Goal: Find specific fact: Find specific fact

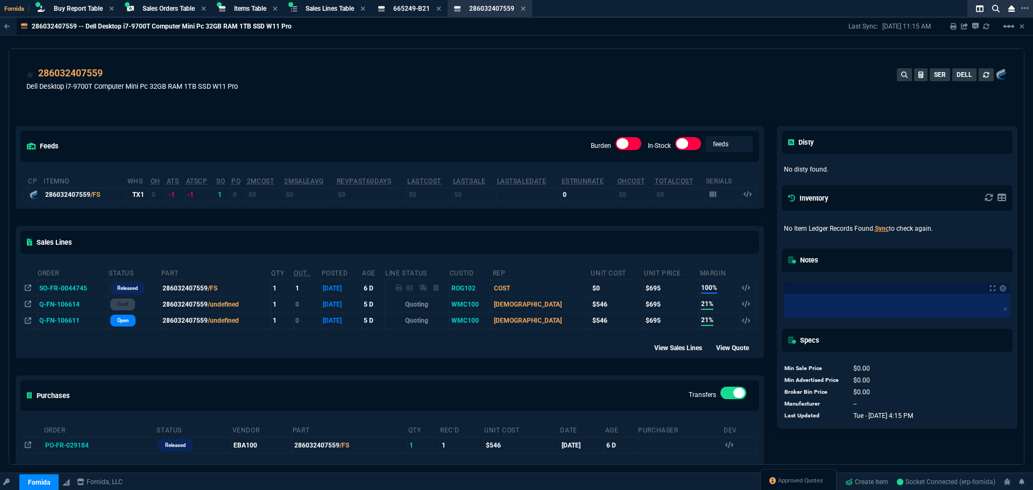
select select "9: OCAM"
click at [251, 9] on span "Items Table" at bounding box center [250, 9] width 32 height 8
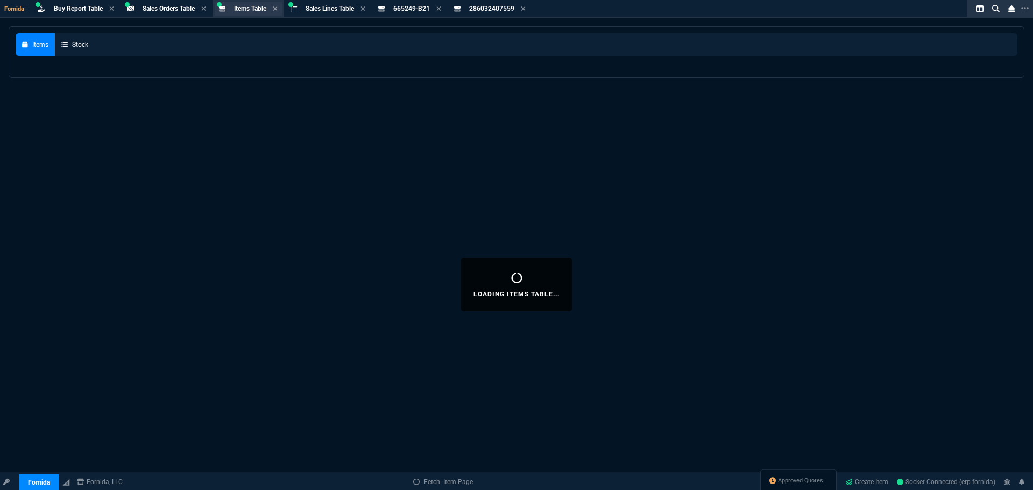
select select
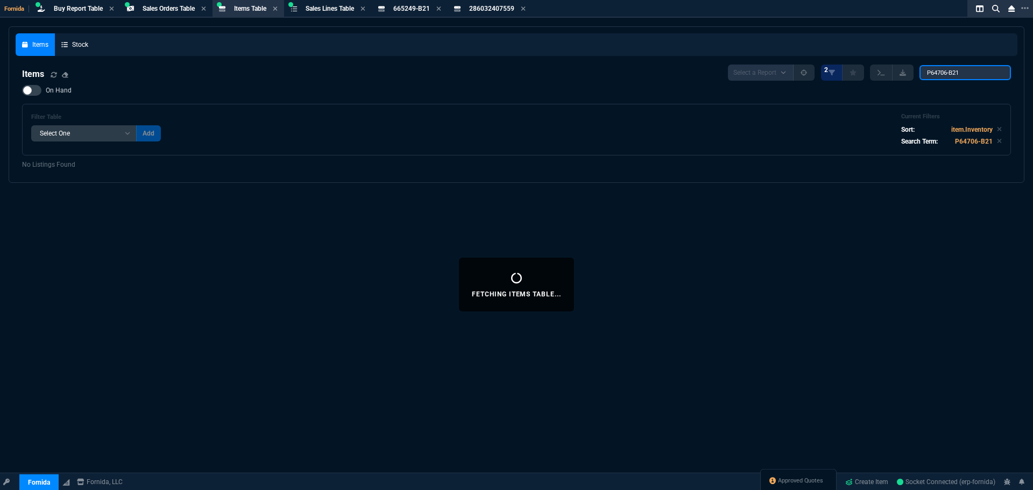
click at [950, 71] on input "P64706-B21" at bounding box center [965, 72] width 91 height 15
click at [957, 69] on input "P64706-B21" at bounding box center [965, 72] width 91 height 15
paste input "1MZ01AA#ABA-BTI"
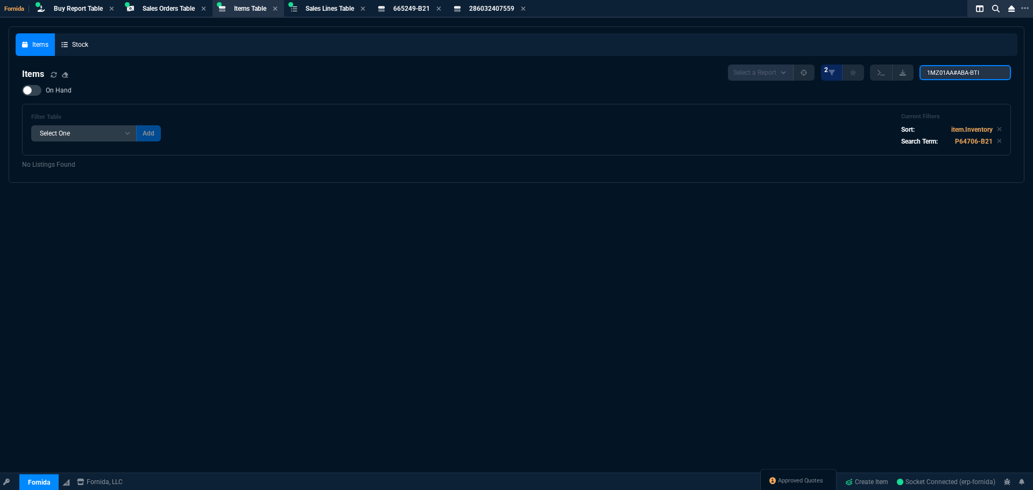
type input "1MZ01AA#ABA-BTI"
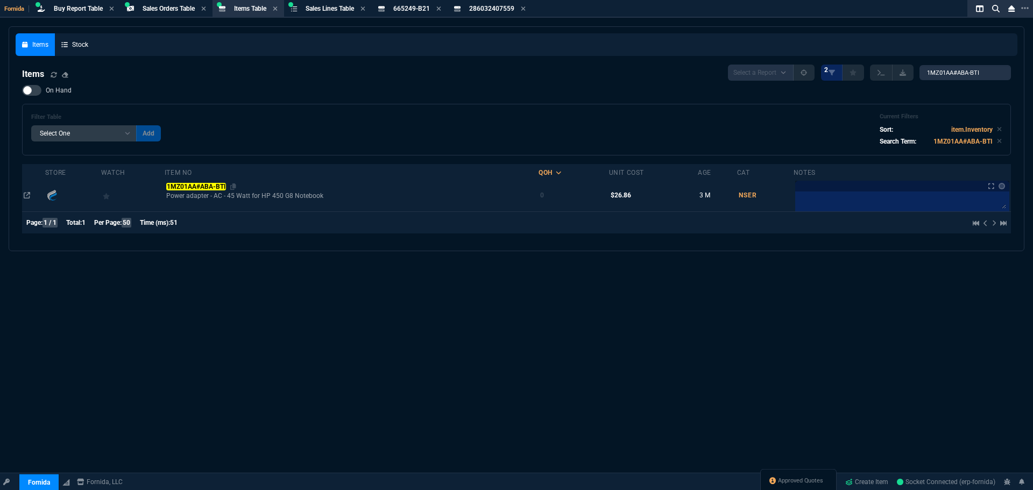
click at [208, 187] on mark "1MZ01AA#ABA-BTI" at bounding box center [196, 187] width 60 height 8
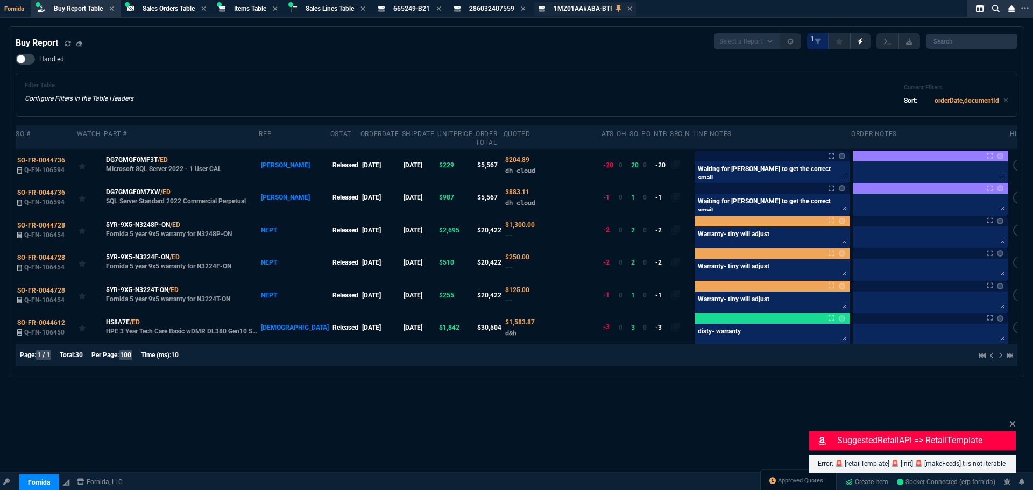
click at [568, 6] on span "1MZ01AA#ABA-BTI" at bounding box center [583, 9] width 58 height 8
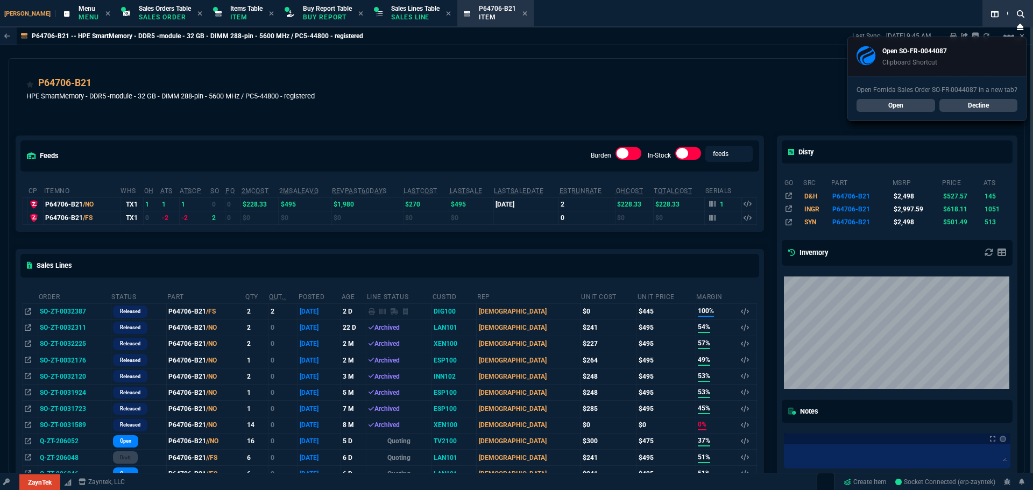
select select "9: OCAM"
